Goal: Task Accomplishment & Management: Complete application form

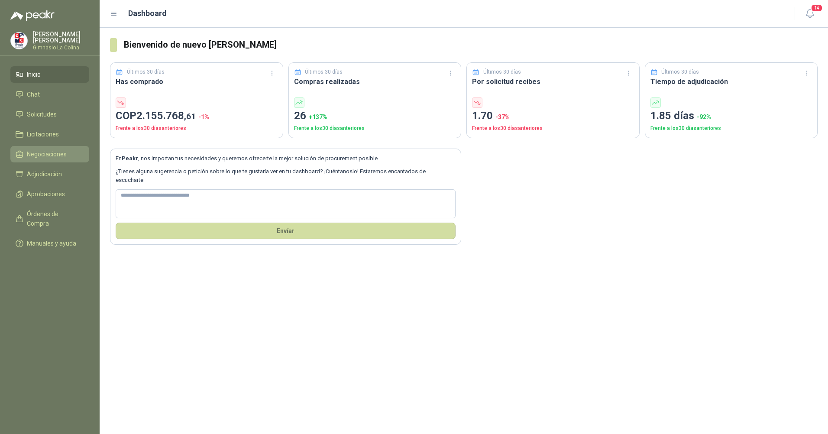
click at [49, 151] on span "Negociaciones" at bounding box center [47, 154] width 40 height 10
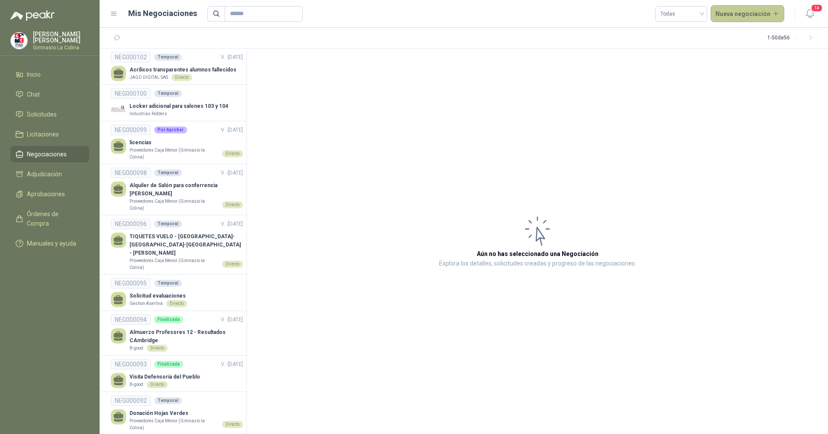
click at [761, 11] on button "Nueva negociación" at bounding box center [748, 13] width 74 height 17
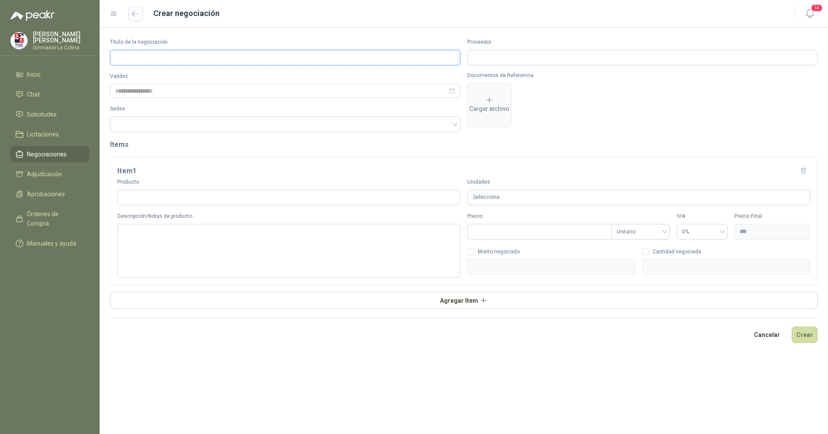
click at [190, 56] on input "Título de la negociación" at bounding box center [285, 58] width 350 height 16
type input "**********"
